Goal: Check status: Check status

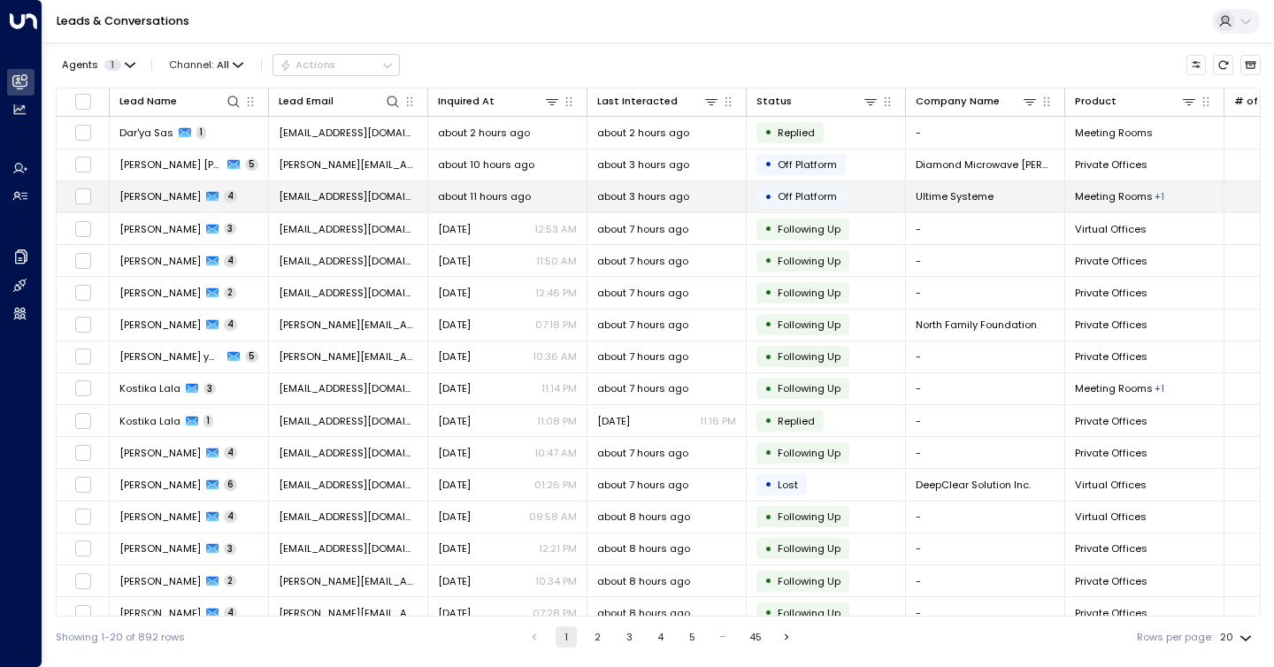
click at [783, 195] on span "Off Platform" at bounding box center [806, 196] width 59 height 14
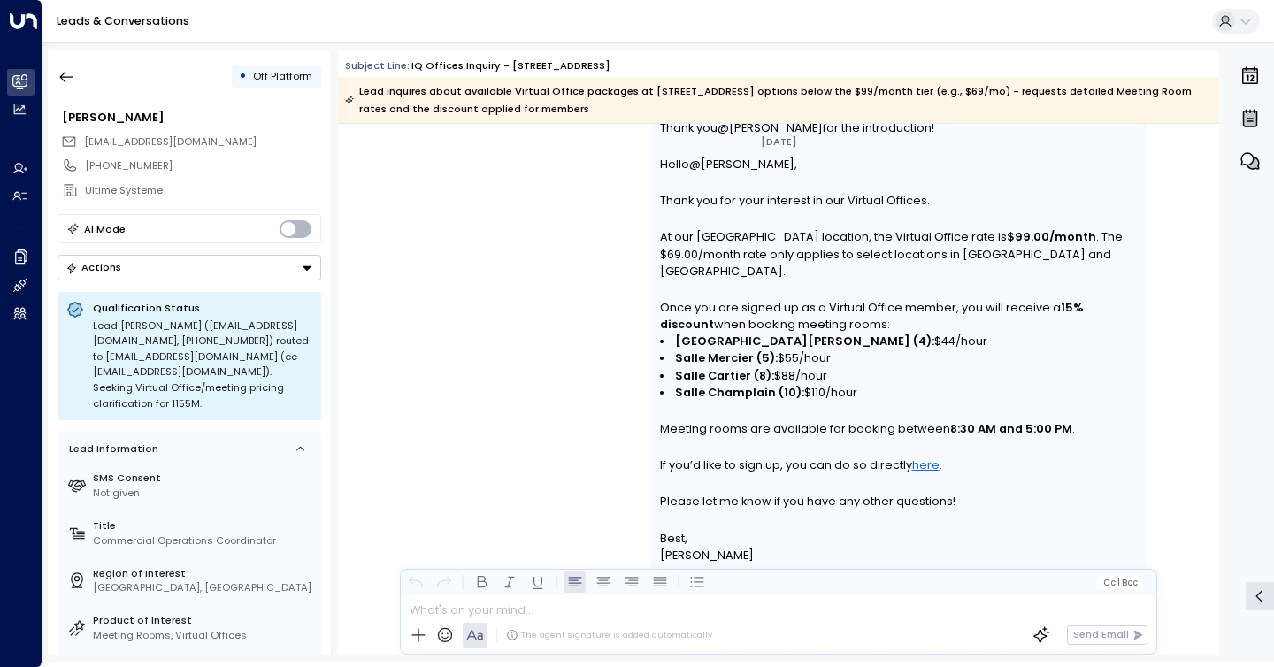
scroll to position [2694, 0]
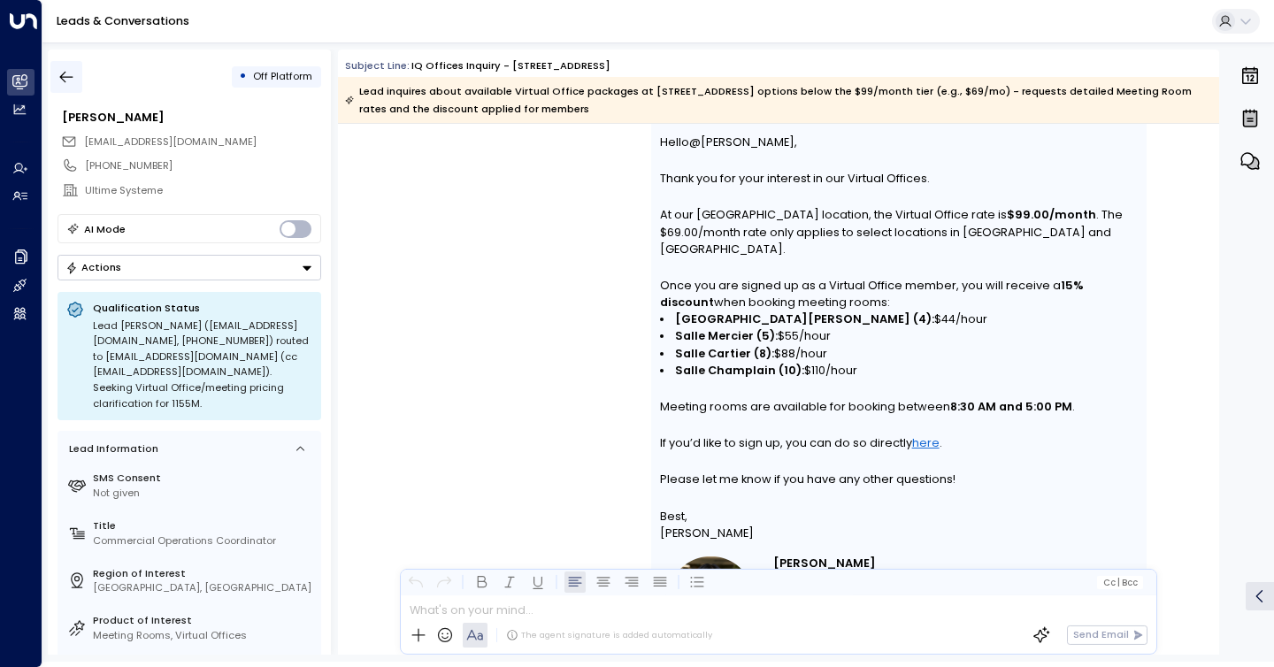
click at [71, 74] on icon "button" at bounding box center [66, 77] width 18 height 18
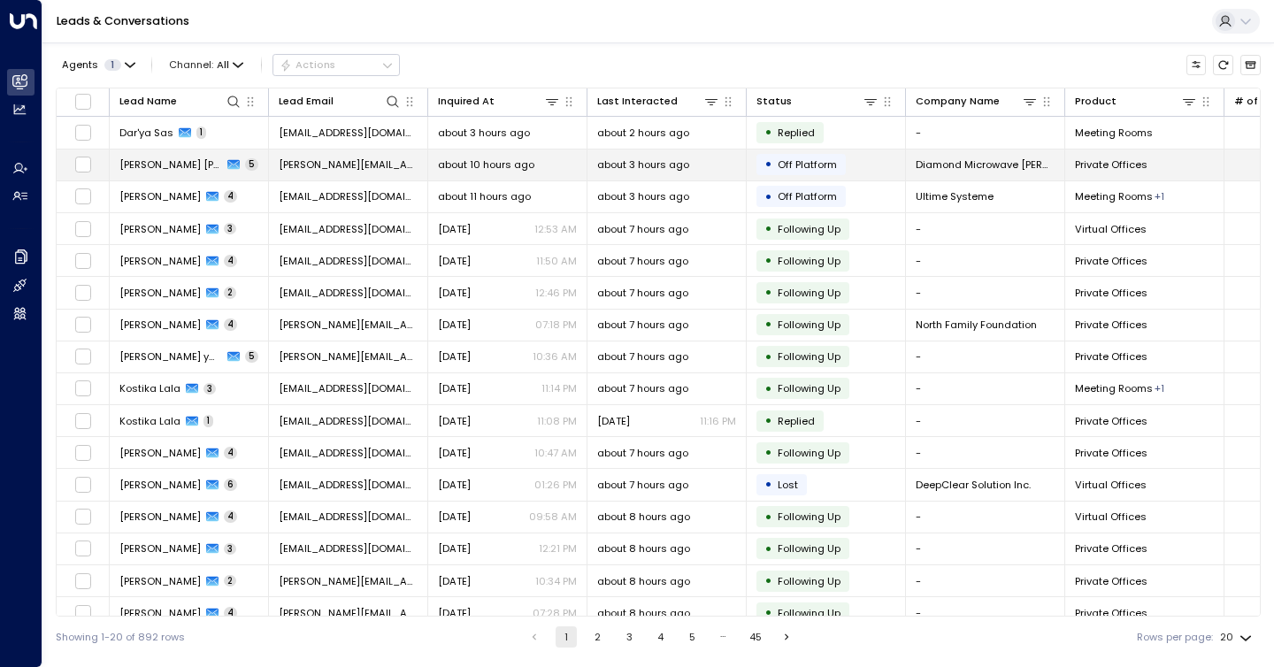
click at [764, 176] on div "•" at bounding box center [768, 164] width 8 height 24
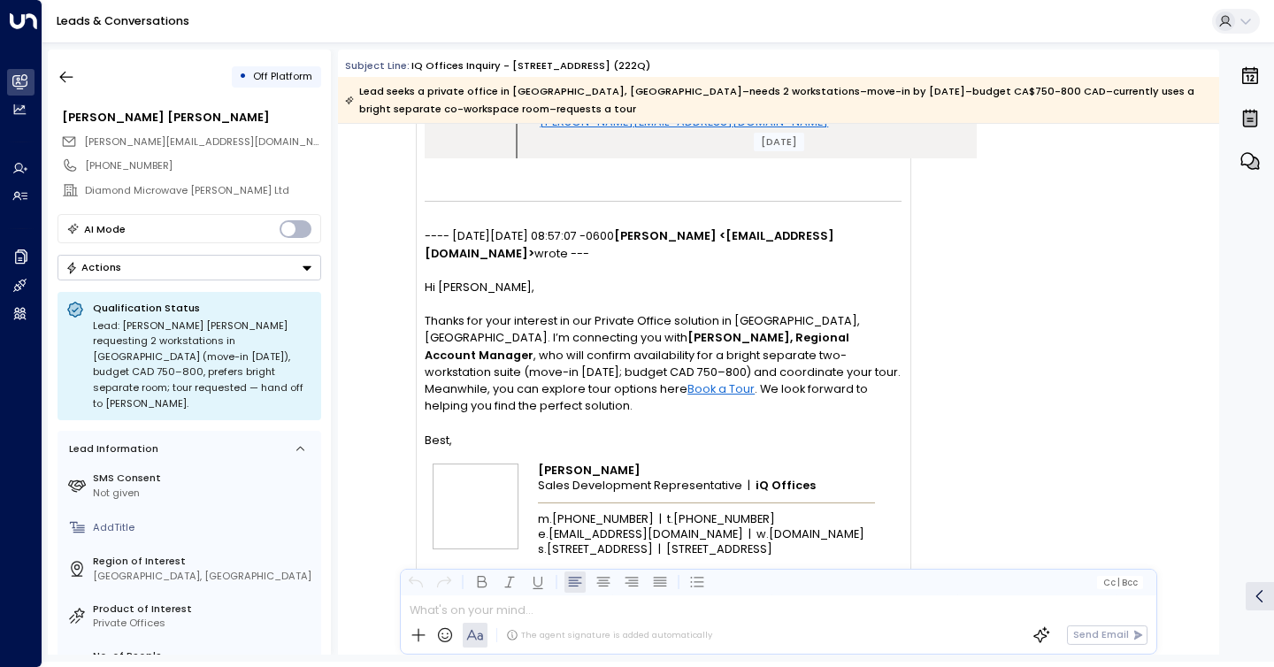
scroll to position [3248, 0]
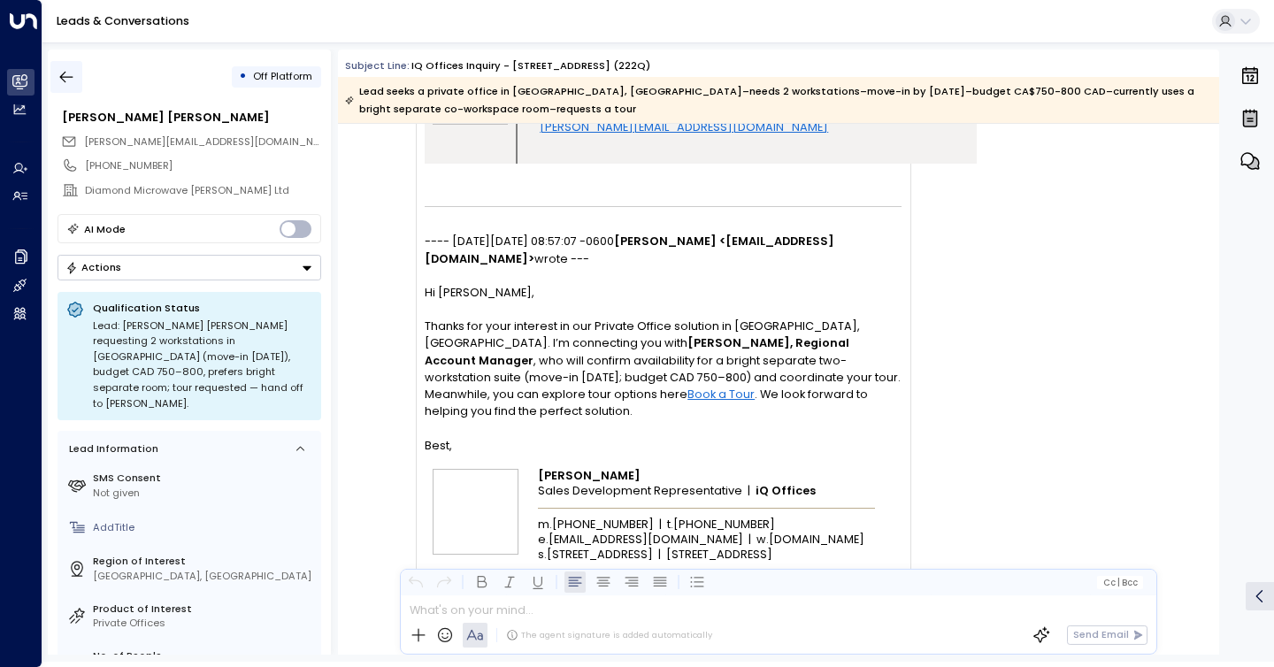
click at [64, 82] on icon "button" at bounding box center [66, 77] width 18 height 18
